Goal: Information Seeking & Learning: Learn about a topic

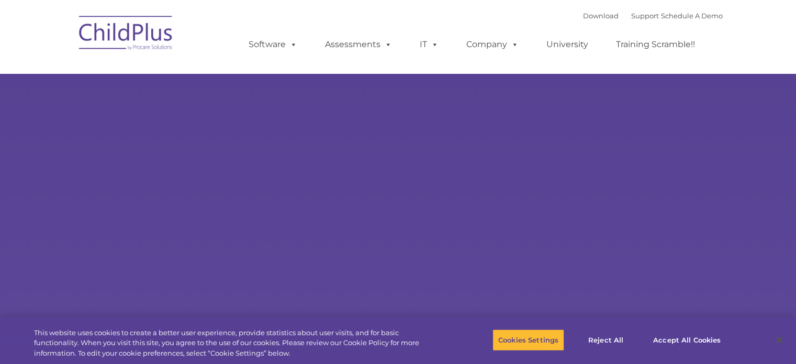
type input ""
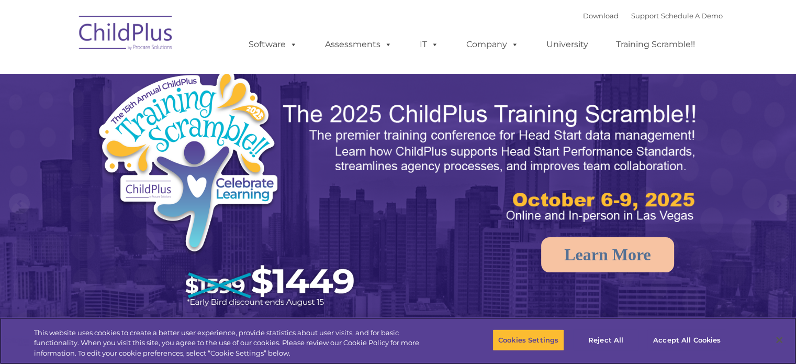
select select "MEDIUM"
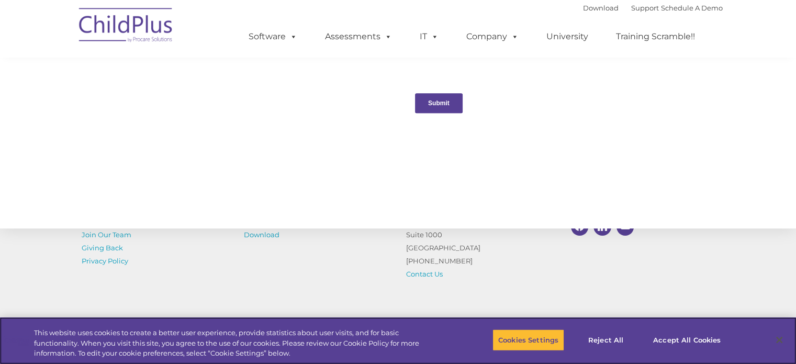
scroll to position [1177, 0]
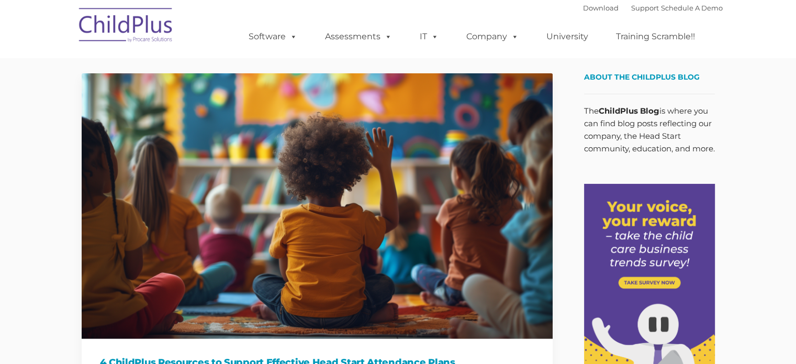
type input ""
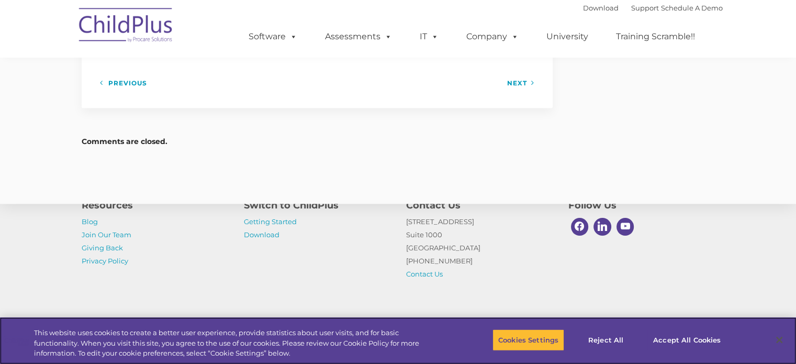
scroll to position [1458, 0]
